Goal: Transaction & Acquisition: Purchase product/service

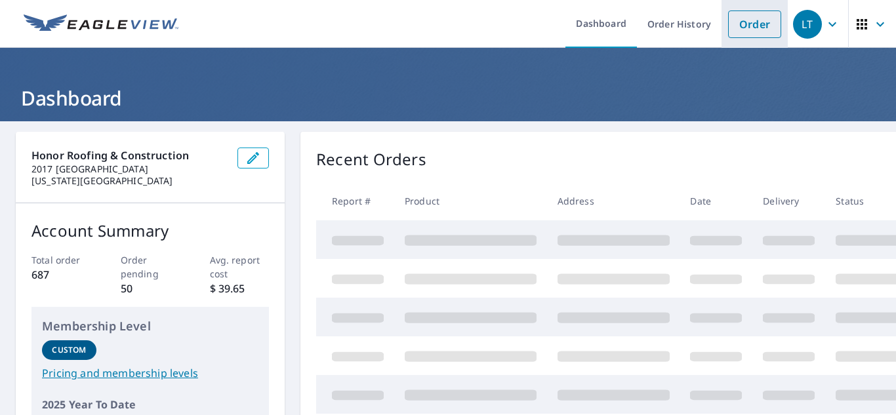
click at [733, 33] on link "Order" at bounding box center [754, 24] width 53 height 28
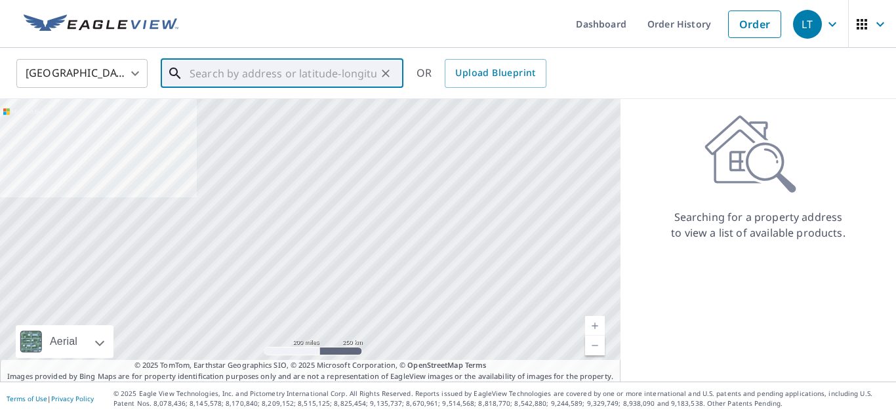
click at [318, 72] on input "text" at bounding box center [283, 73] width 187 height 37
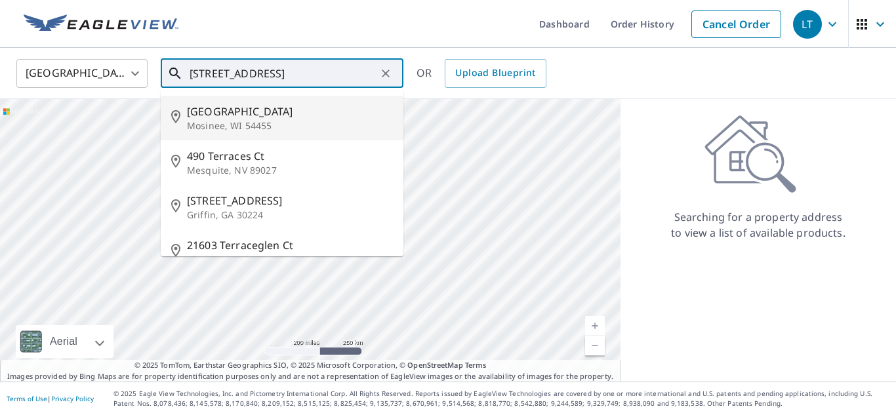
click at [222, 77] on input "[STREET_ADDRESS]" at bounding box center [283, 73] width 187 height 37
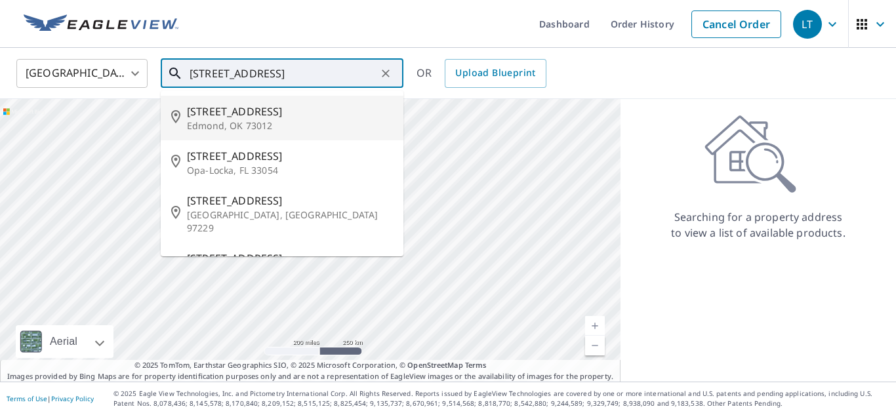
click at [241, 115] on span "[STREET_ADDRESS]" at bounding box center [290, 112] width 206 height 16
type input "[STREET_ADDRESS]"
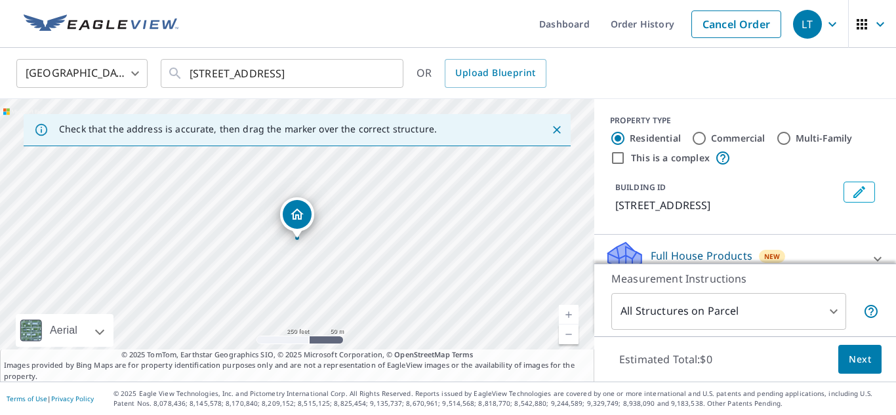
click at [862, 371] on button "Next" at bounding box center [859, 360] width 43 height 30
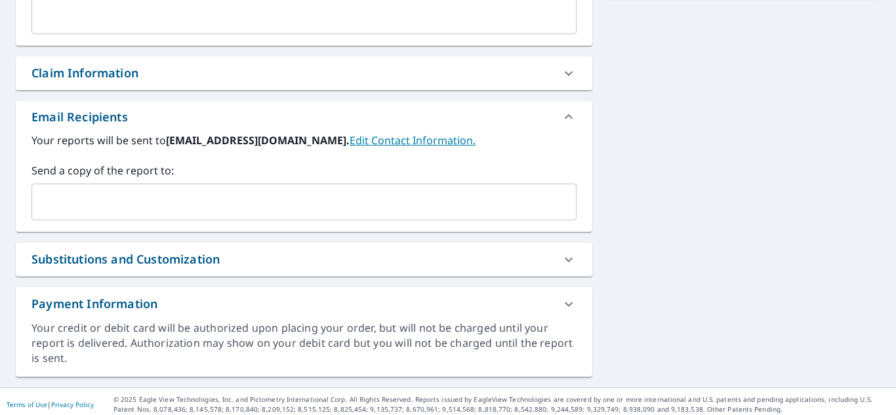
scroll to position [426, 0]
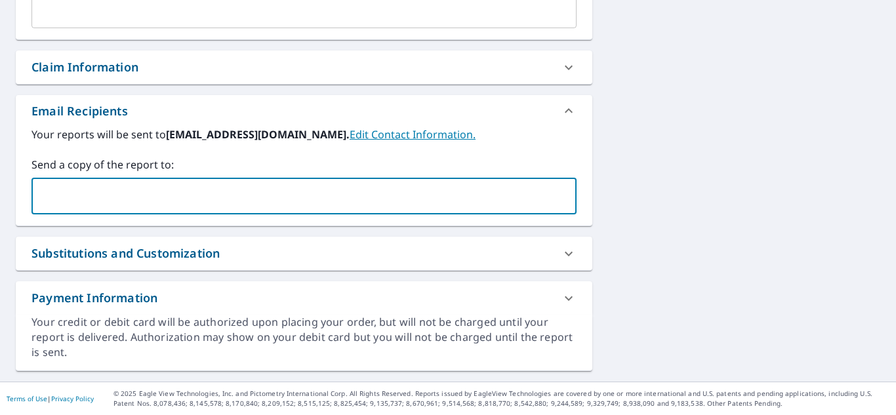
click at [259, 201] on input "text" at bounding box center [294, 196] width 514 height 25
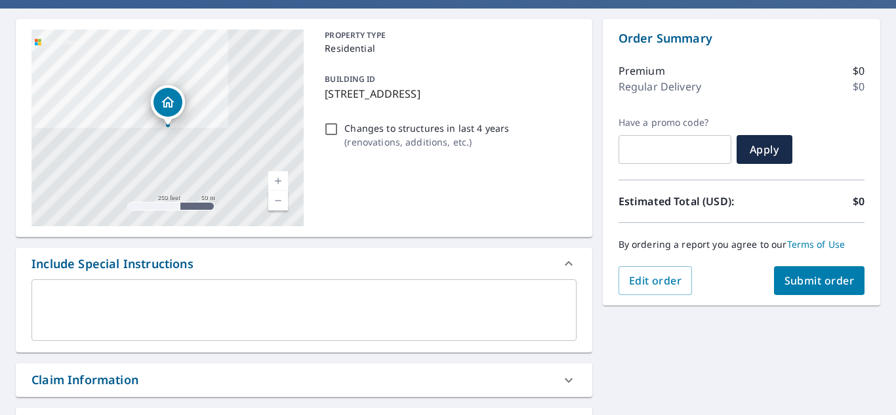
scroll to position [62, 0]
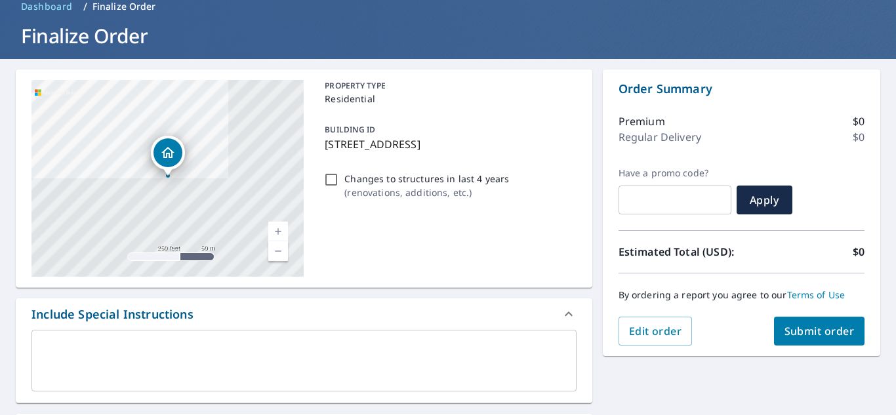
type input "[PERSON_NAME][EMAIL_ADDRESS][DOMAIN_NAME]"
click at [801, 331] on span "Submit order" at bounding box center [820, 331] width 70 height 14
checkbox input "true"
